Goal: Information Seeking & Learning: Learn about a topic

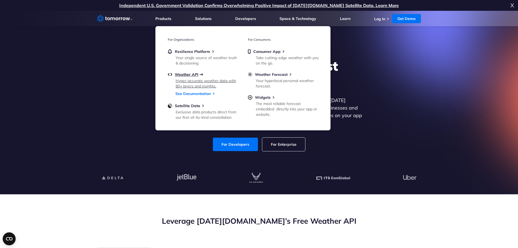
click at [189, 75] on span "Weather API" at bounding box center [186, 74] width 23 height 5
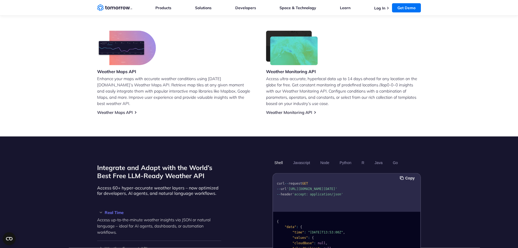
scroll to position [386, 0]
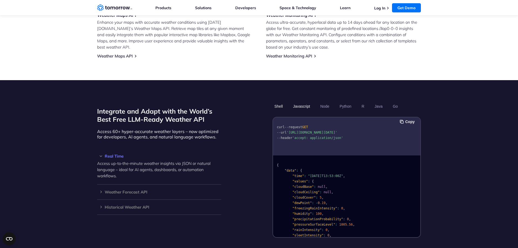
click at [301, 102] on button "Javascript" at bounding box center [301, 106] width 21 height 9
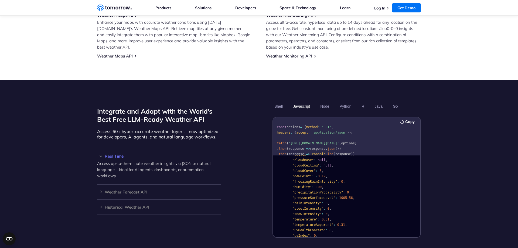
scroll to position [0, 0]
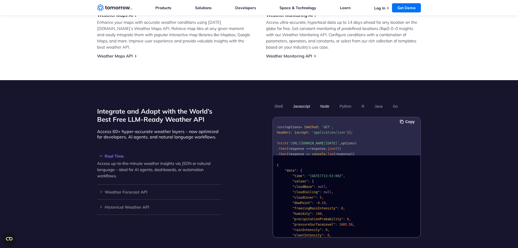
click at [321, 102] on button "Node" at bounding box center [325, 106] width 13 height 9
click at [344, 102] on button "Python" at bounding box center [346, 106] width 16 height 9
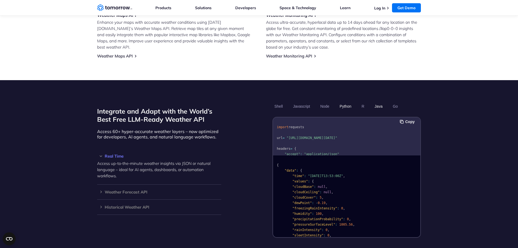
click at [376, 102] on button "Java" at bounding box center [379, 106] width 12 height 9
click at [299, 102] on button "Javascript" at bounding box center [301, 106] width 21 height 9
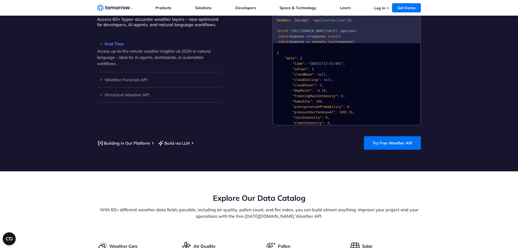
scroll to position [514, 0]
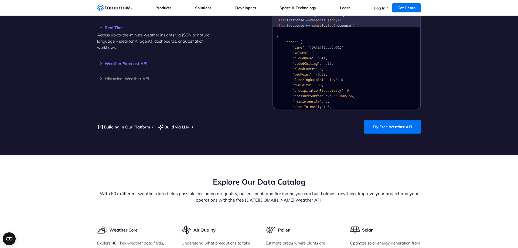
click at [102, 62] on h3 "Weather Forecast API" at bounding box center [159, 64] width 124 height 4
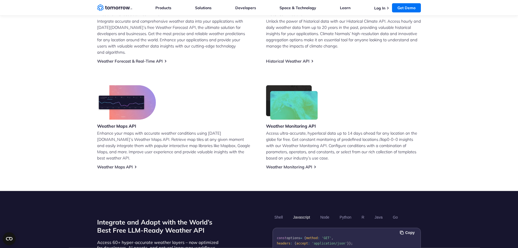
scroll to position [303, 0]
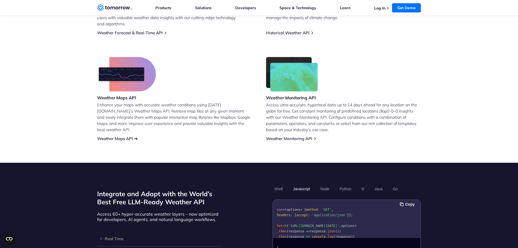
click at [129, 136] on link "Weather Maps API" at bounding box center [115, 138] width 36 height 5
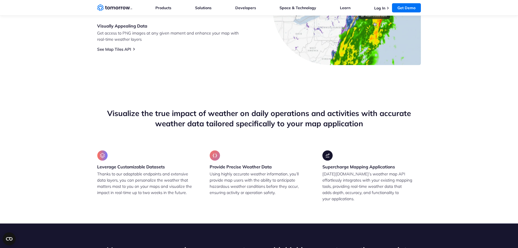
scroll to position [331, 0]
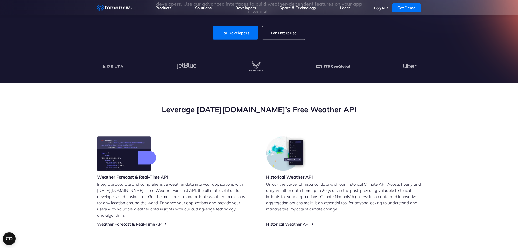
scroll to position [110, 0]
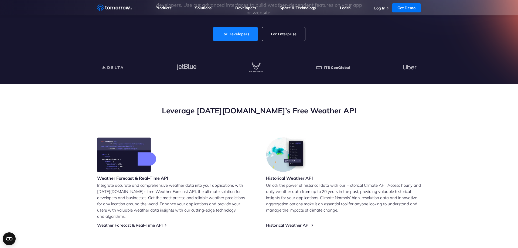
click at [238, 29] on link "For Developers" at bounding box center [235, 34] width 45 height 14
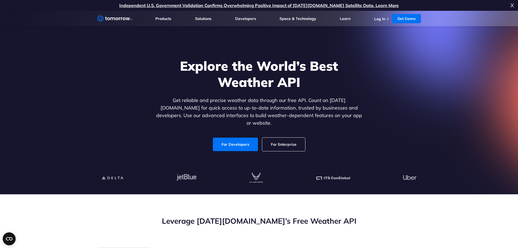
scroll to position [55, 0]
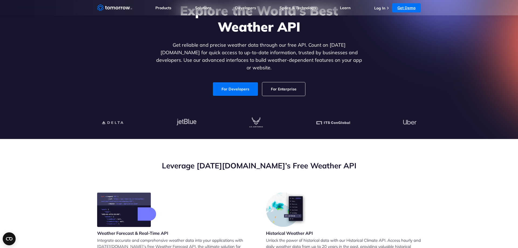
click at [406, 10] on link "Get Demo" at bounding box center [406, 7] width 29 height 9
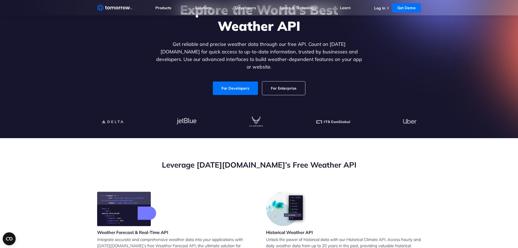
scroll to position [55, 0]
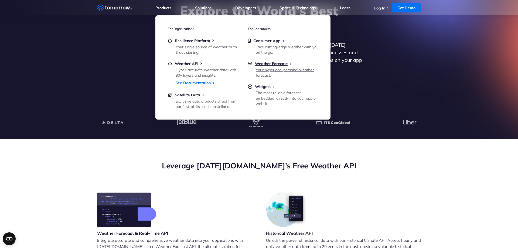
click at [294, 70] on div "Your hyperlocal personal weather forecast." at bounding box center [287, 72] width 63 height 11
